Goal: Information Seeking & Learning: Learn about a topic

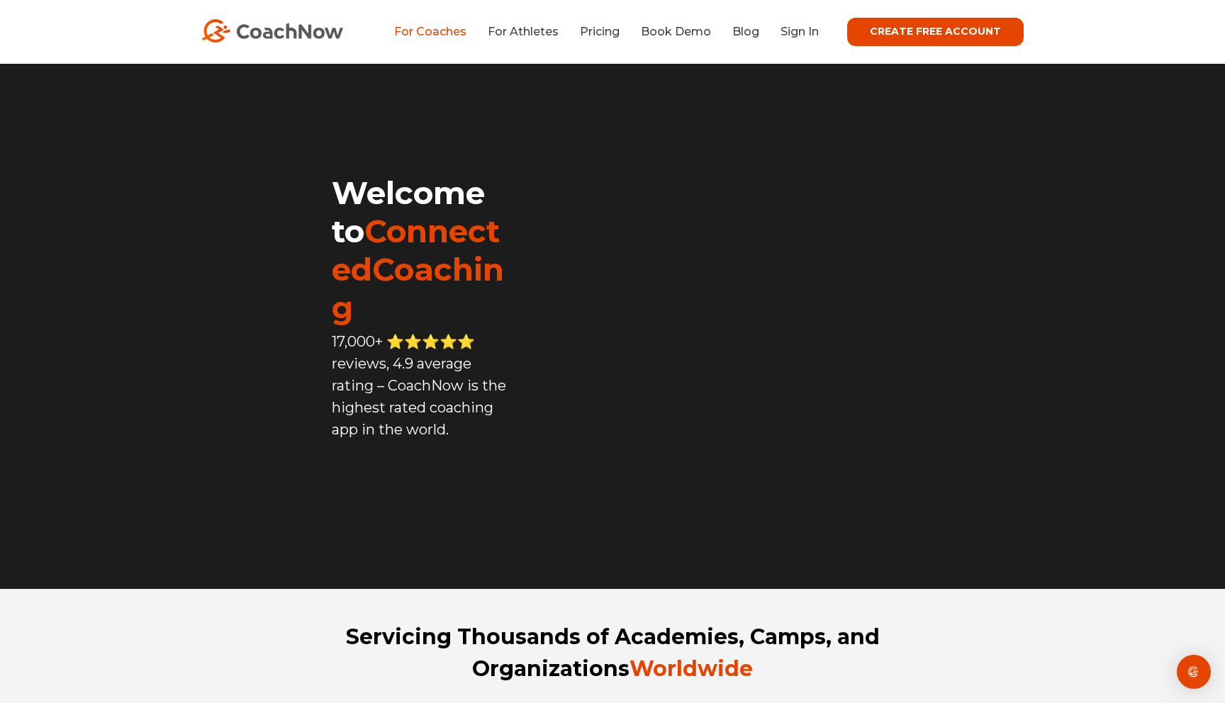
click at [454, 27] on link "For Coaches" at bounding box center [430, 31] width 72 height 13
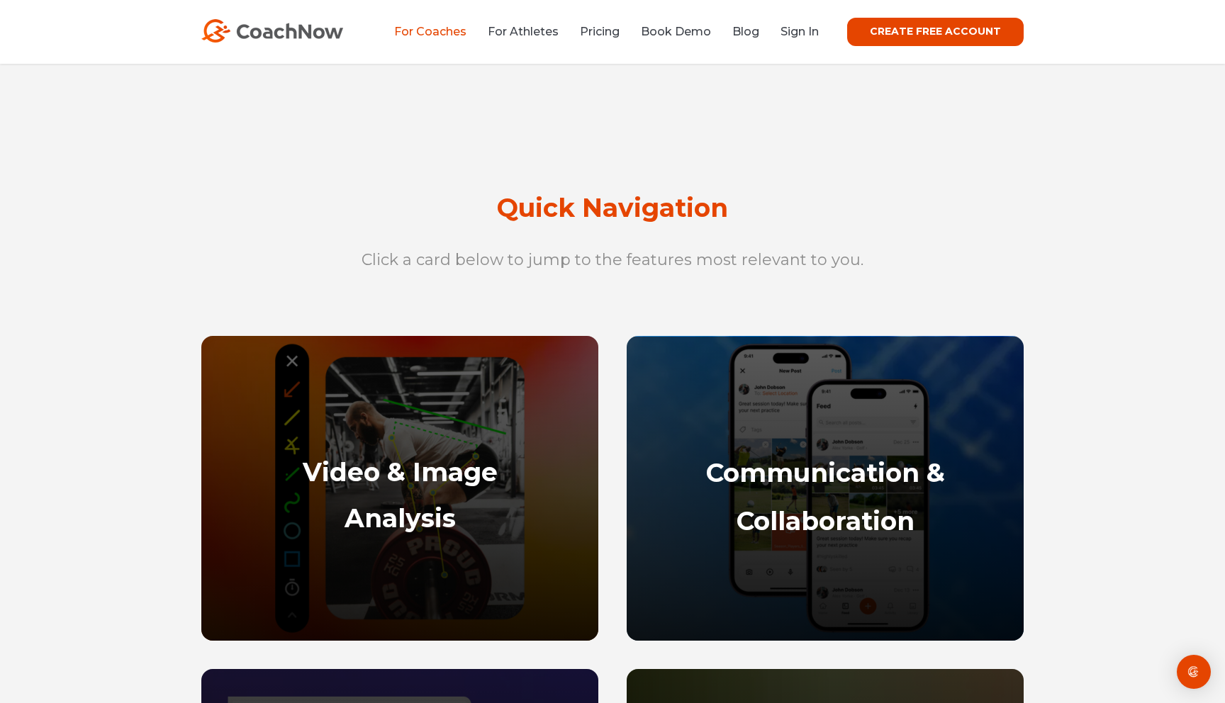
scroll to position [406, 0]
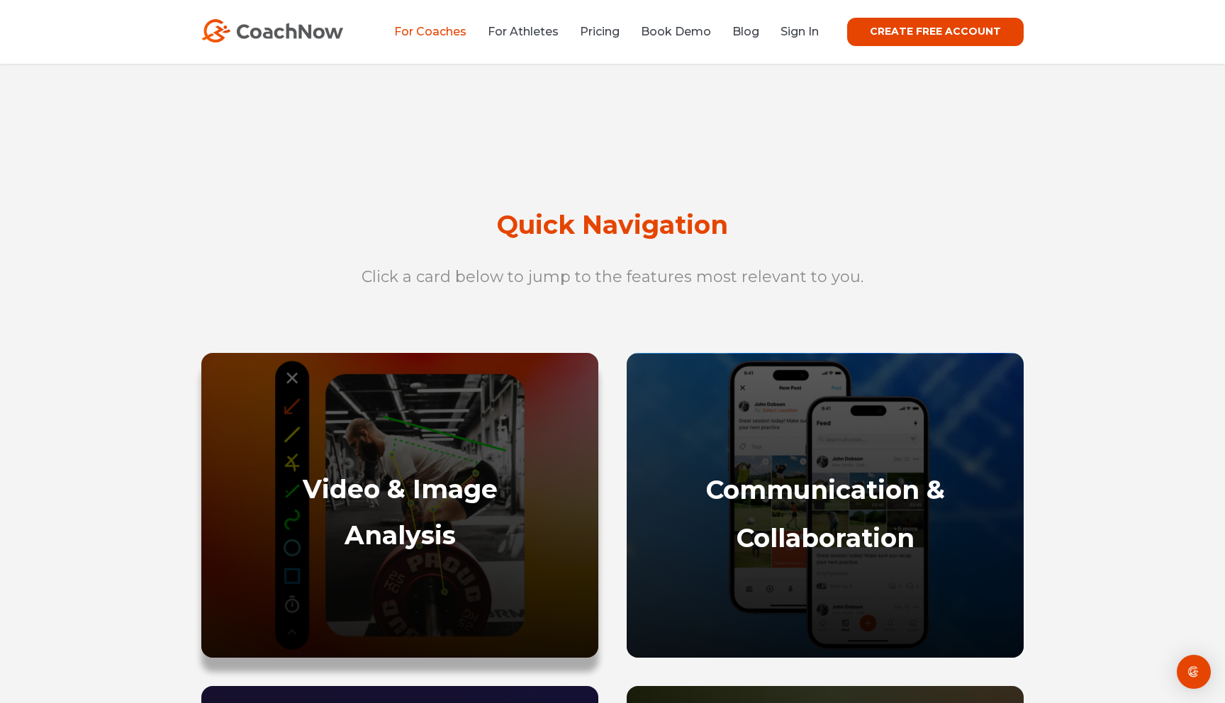
click at [423, 471] on div "Video & Image Analysis" at bounding box center [399, 548] width 369 height 191
click at [386, 492] on strong "Video & Image" at bounding box center [400, 488] width 195 height 31
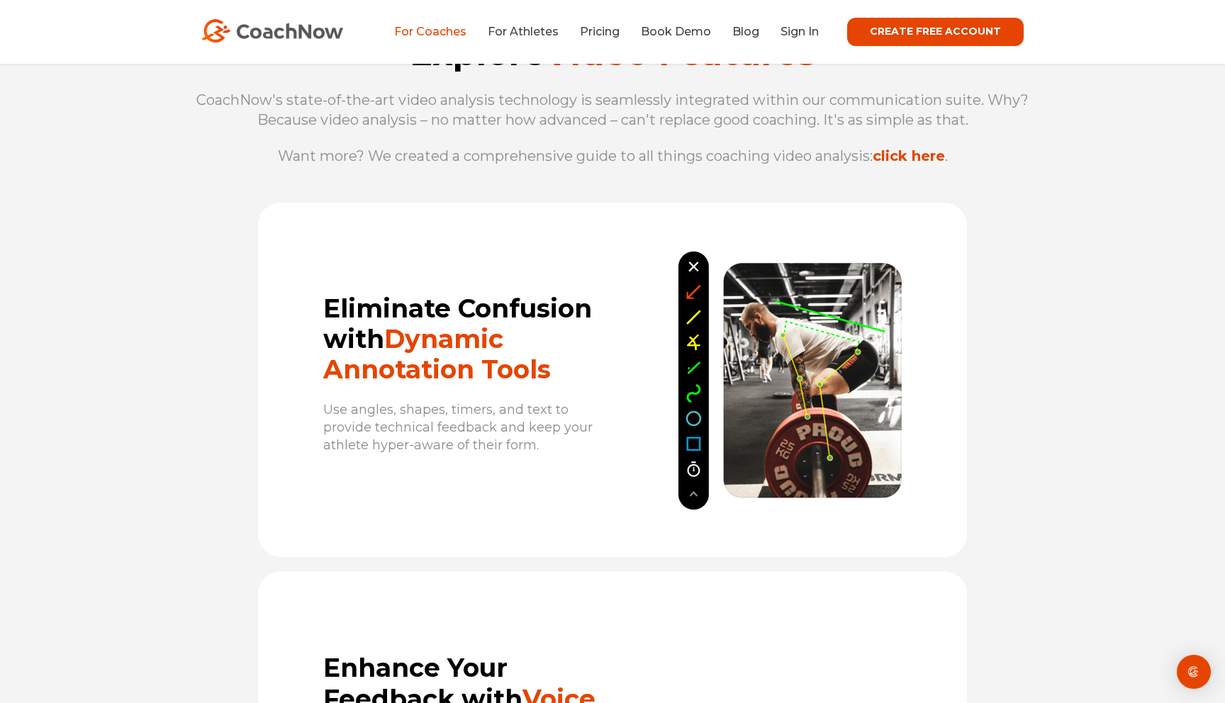
scroll to position [1581, 0]
